Goal: Information Seeking & Learning: Understand process/instructions

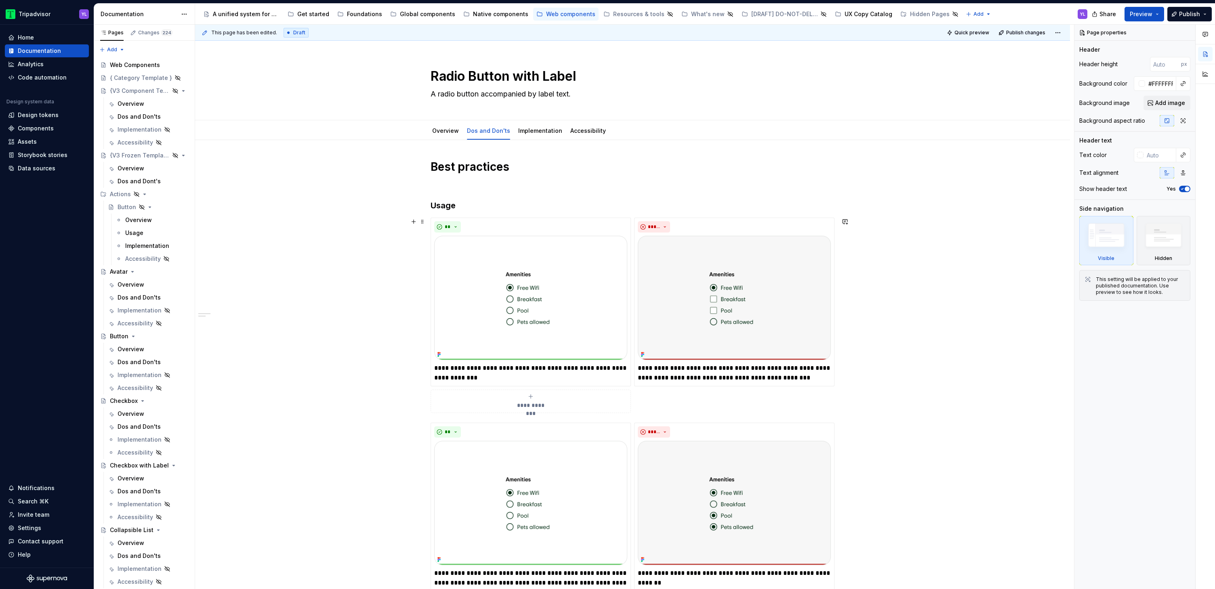
type textarea "*"
click at [134, 500] on div "Overview" at bounding box center [131, 500] width 27 height 8
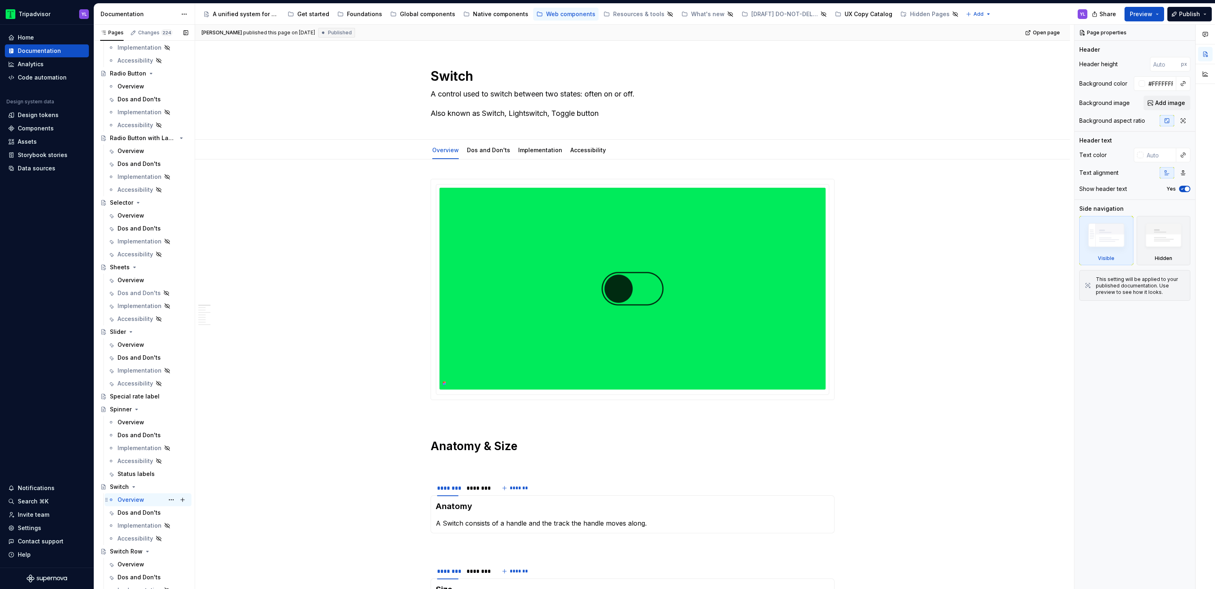
type textarea "*"
